Goal: Navigation & Orientation: Find specific page/section

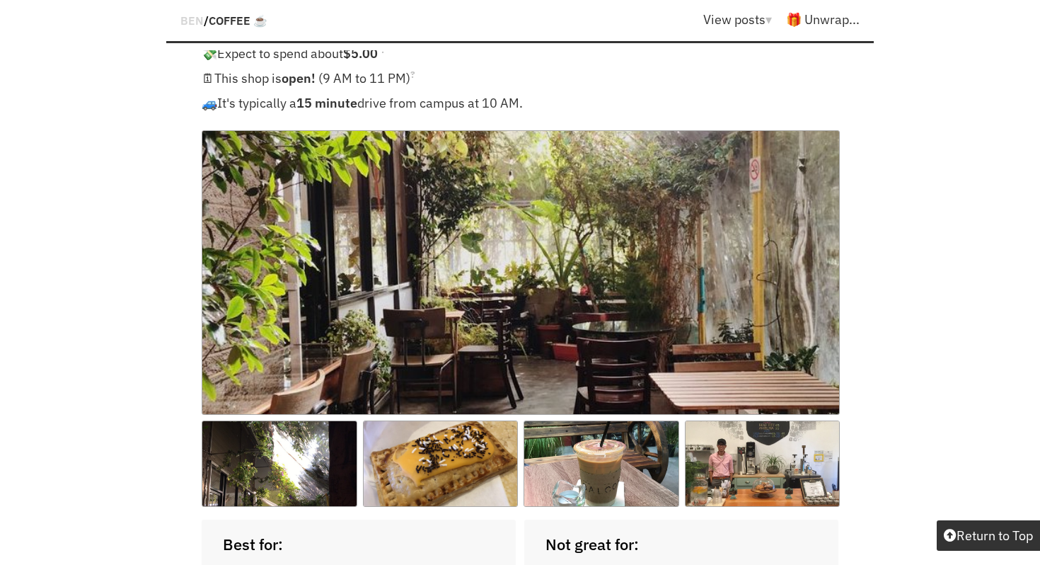
scroll to position [1397, 0]
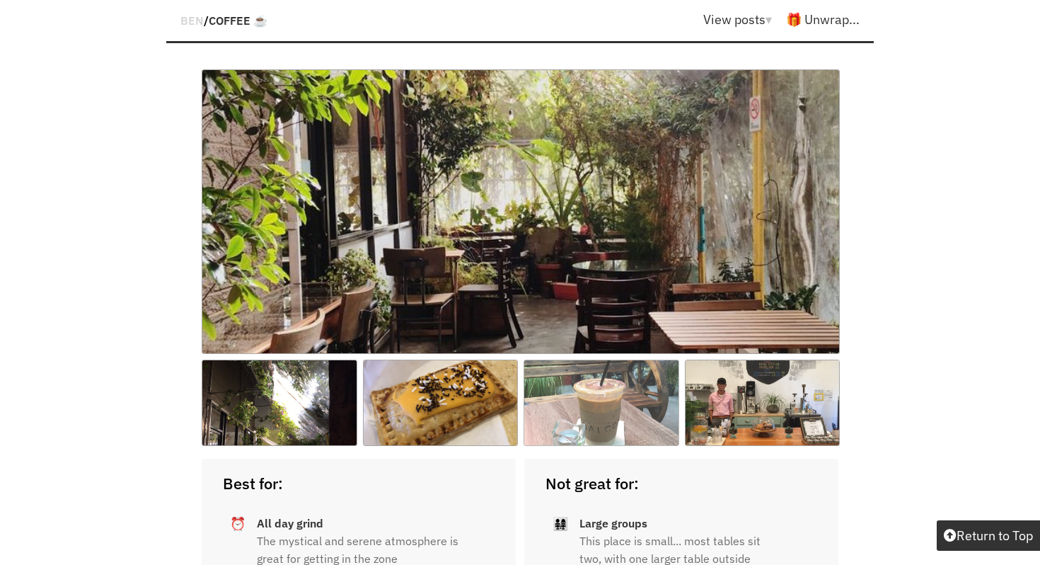
click at [619, 359] on img at bounding box center [602, 402] width 156 height 86
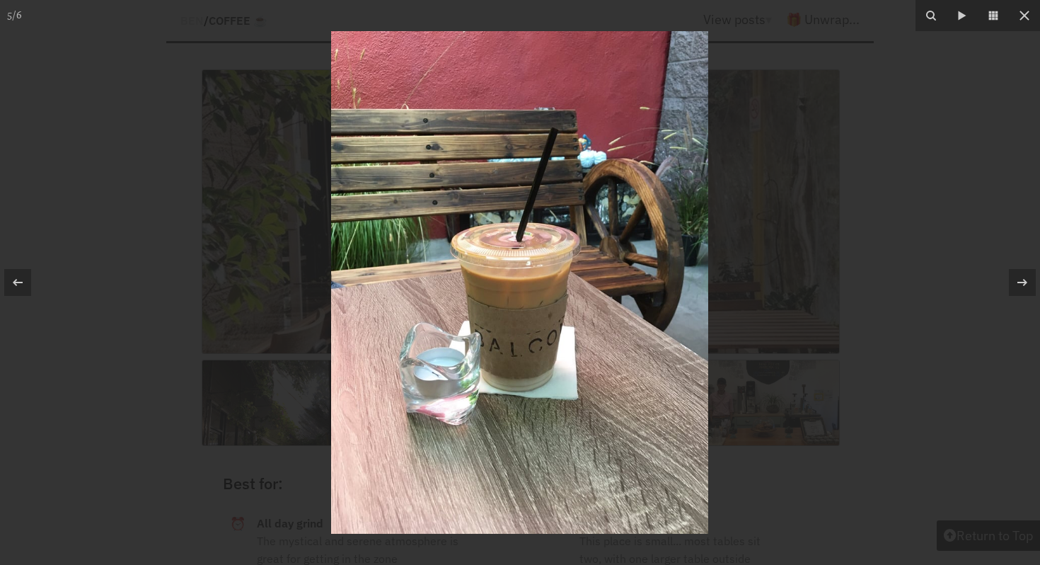
click at [819, 223] on div at bounding box center [520, 282] width 1040 height 565
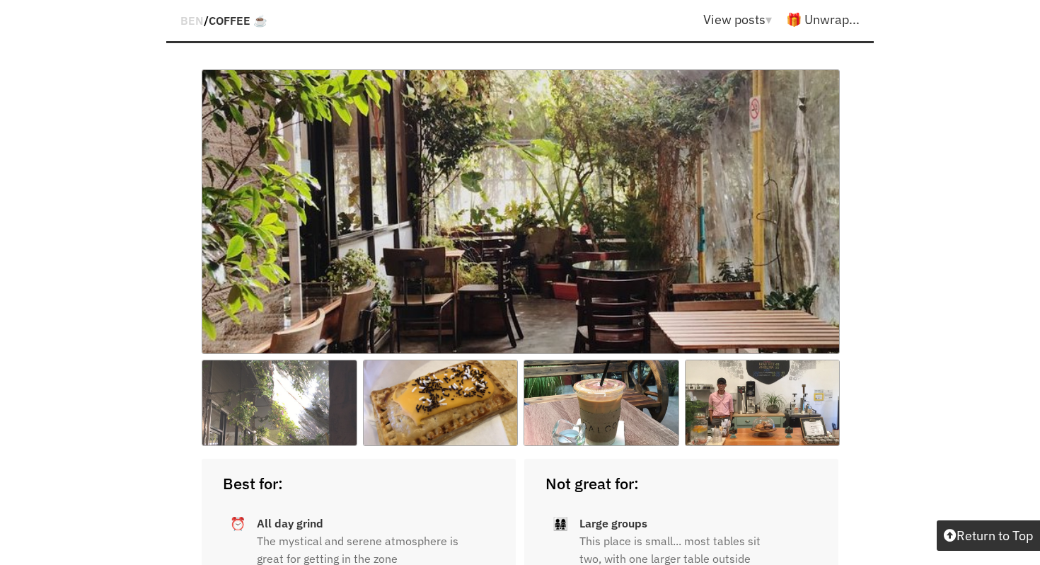
click at [267, 359] on img at bounding box center [280, 402] width 156 height 86
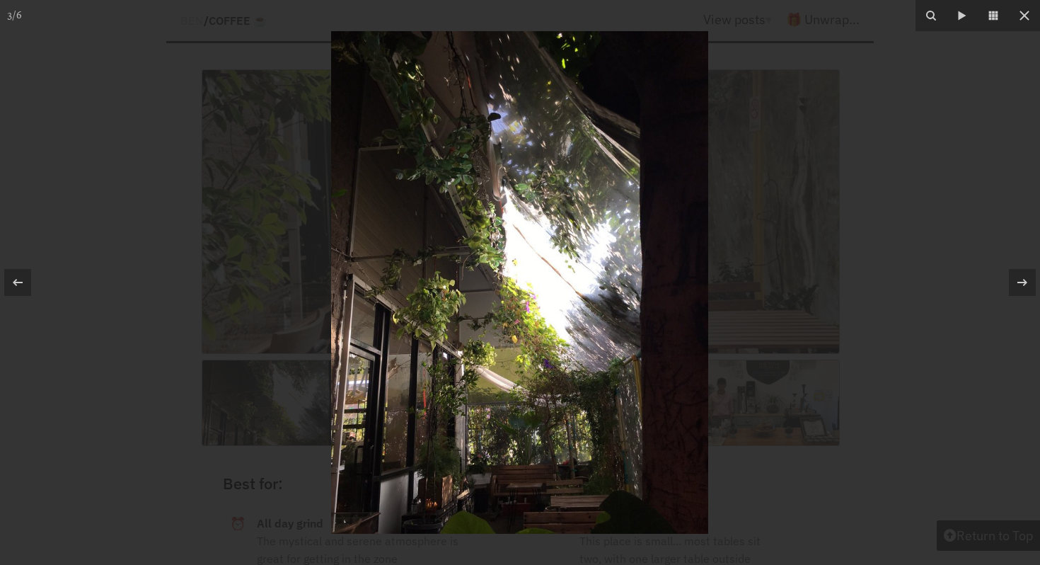
click at [848, 187] on div at bounding box center [520, 282] width 1040 height 565
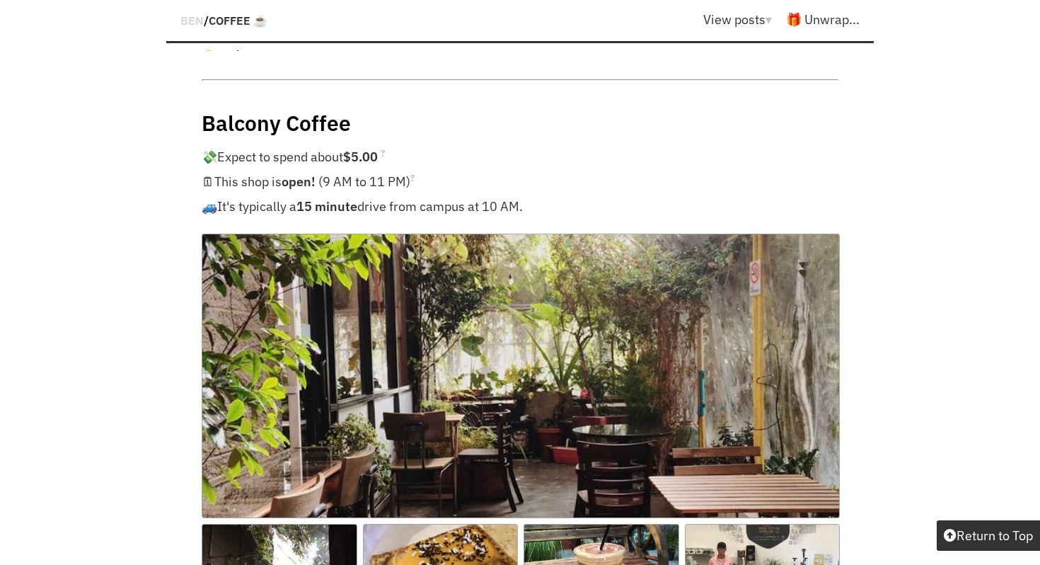
scroll to position [1222, 0]
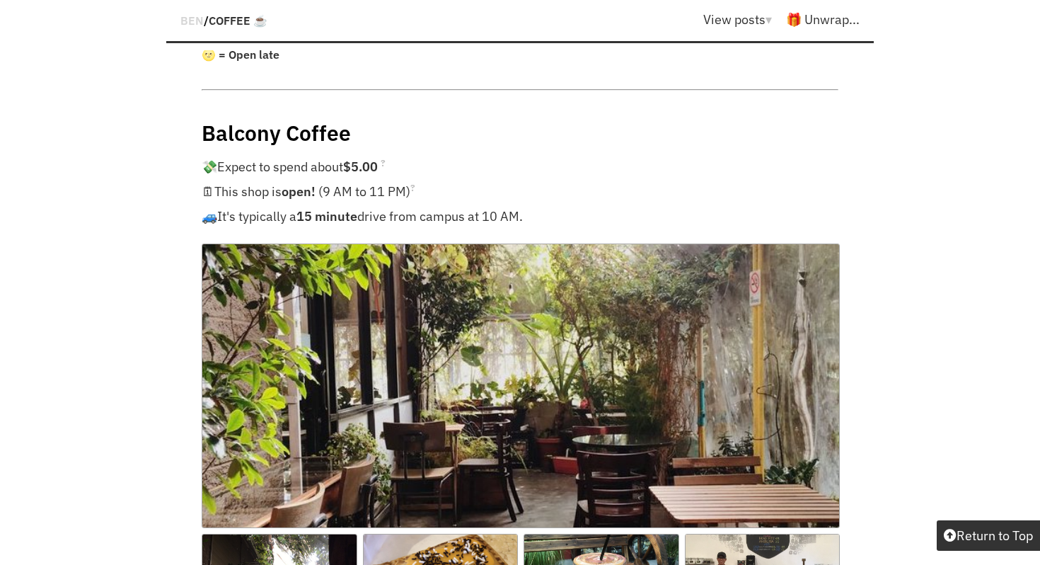
click at [271, 119] on h4 "Balcony Coffee" at bounding box center [520, 133] width 637 height 28
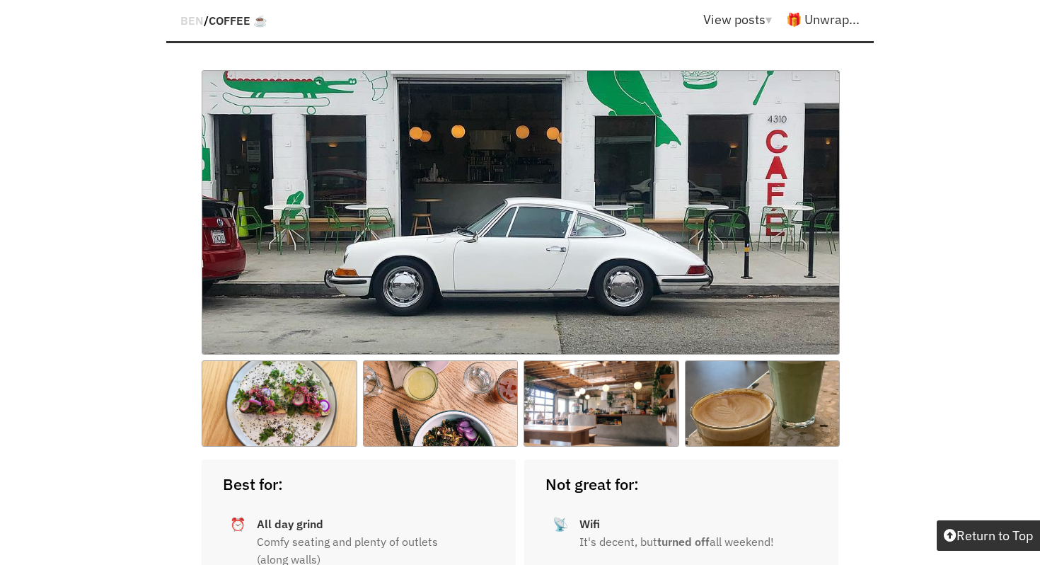
scroll to position [3136, 0]
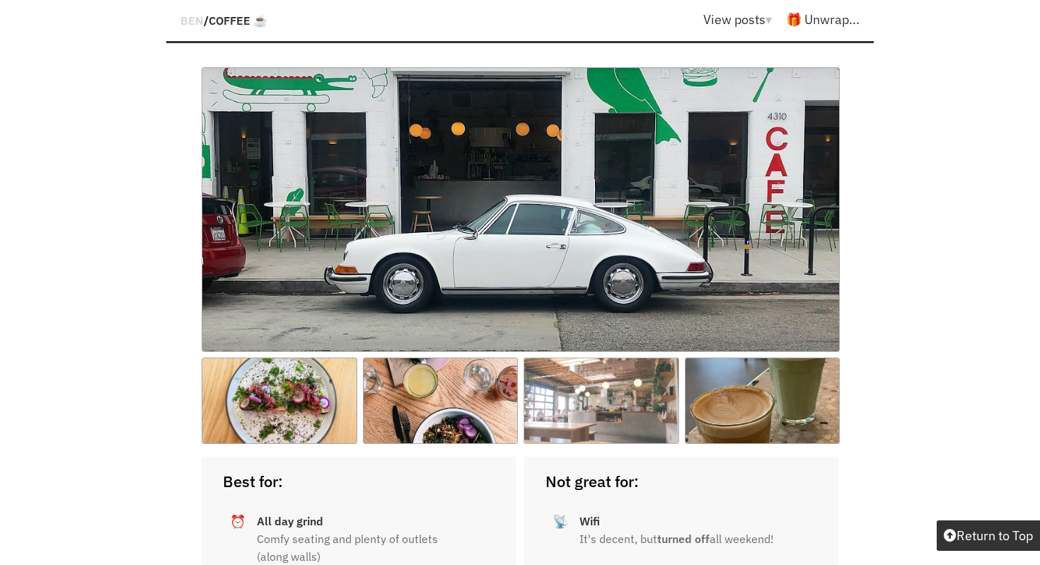
click at [571, 357] on img at bounding box center [602, 400] width 156 height 86
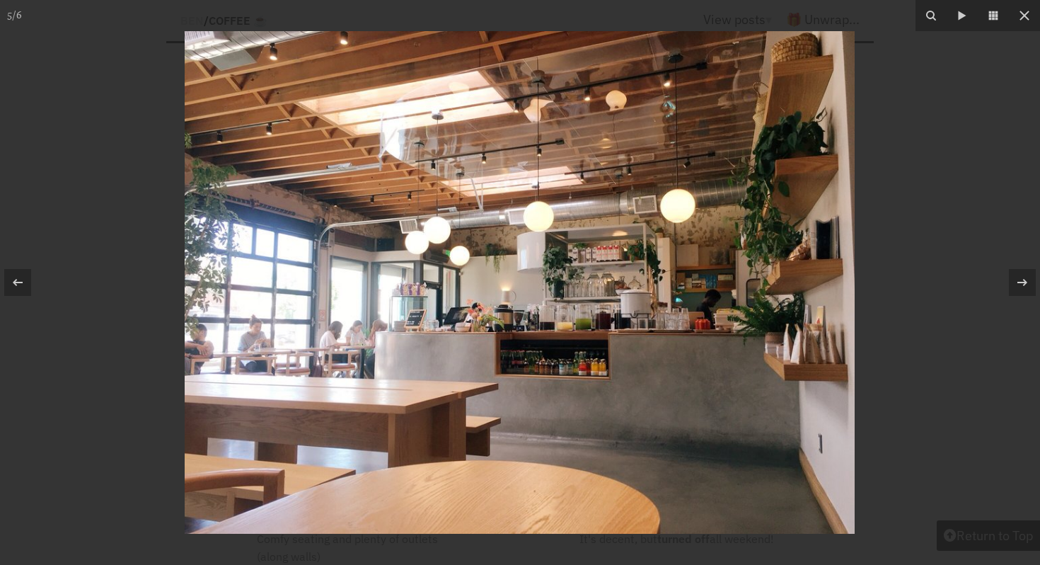
click at [913, 126] on div at bounding box center [520, 282] width 1040 height 565
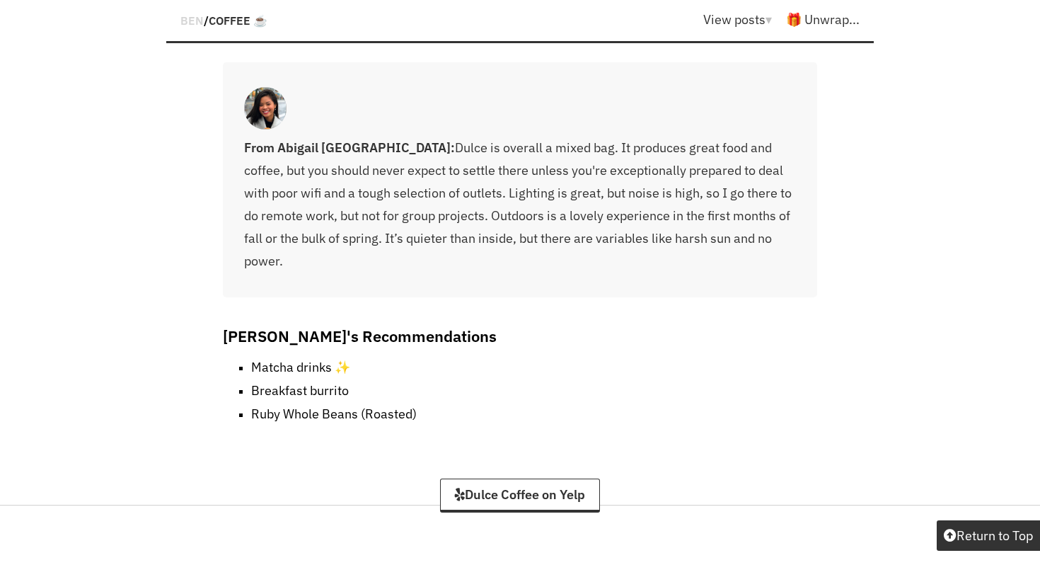
scroll to position [6696, 0]
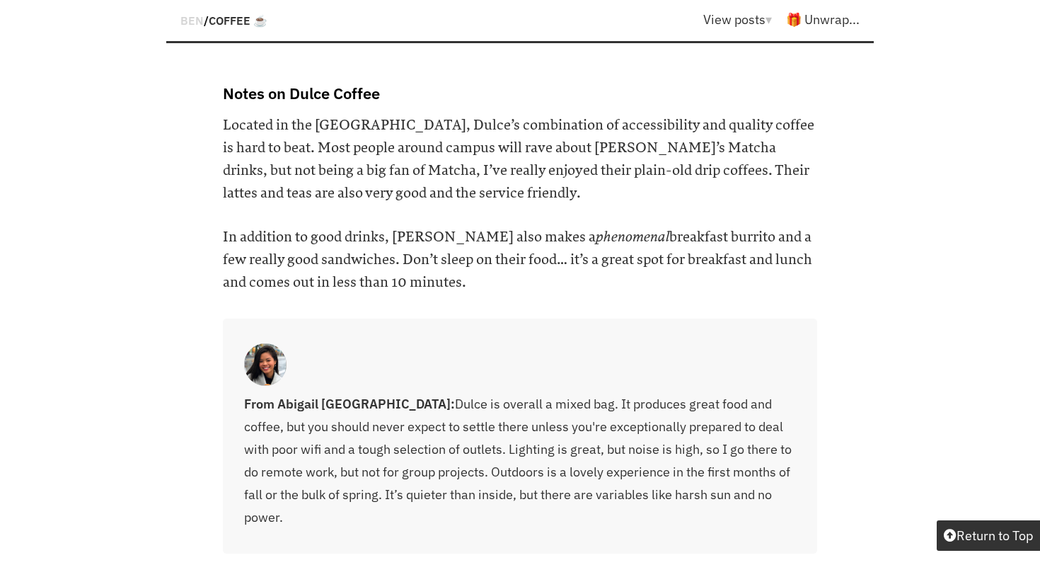
click at [268, 343] on img at bounding box center [265, 364] width 42 height 42
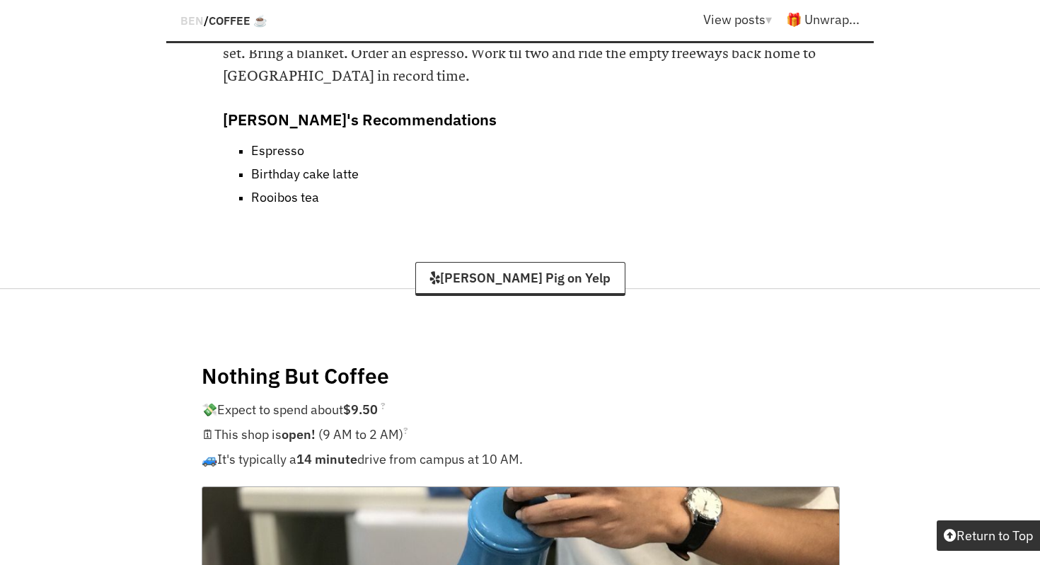
scroll to position [15253, 0]
